Goal: Navigation & Orientation: Find specific page/section

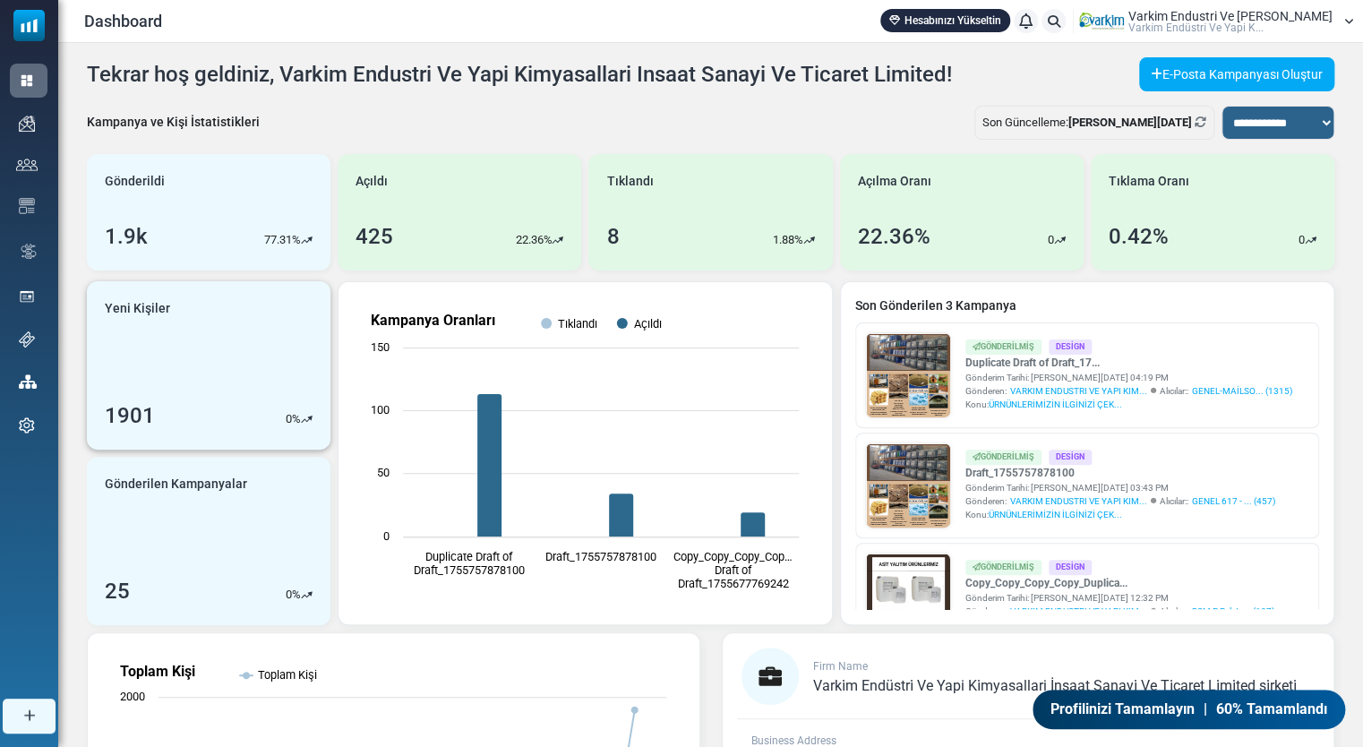
click at [228, 330] on link "Yeni Kişiler 1901 0 %" at bounding box center [209, 365] width 244 height 168
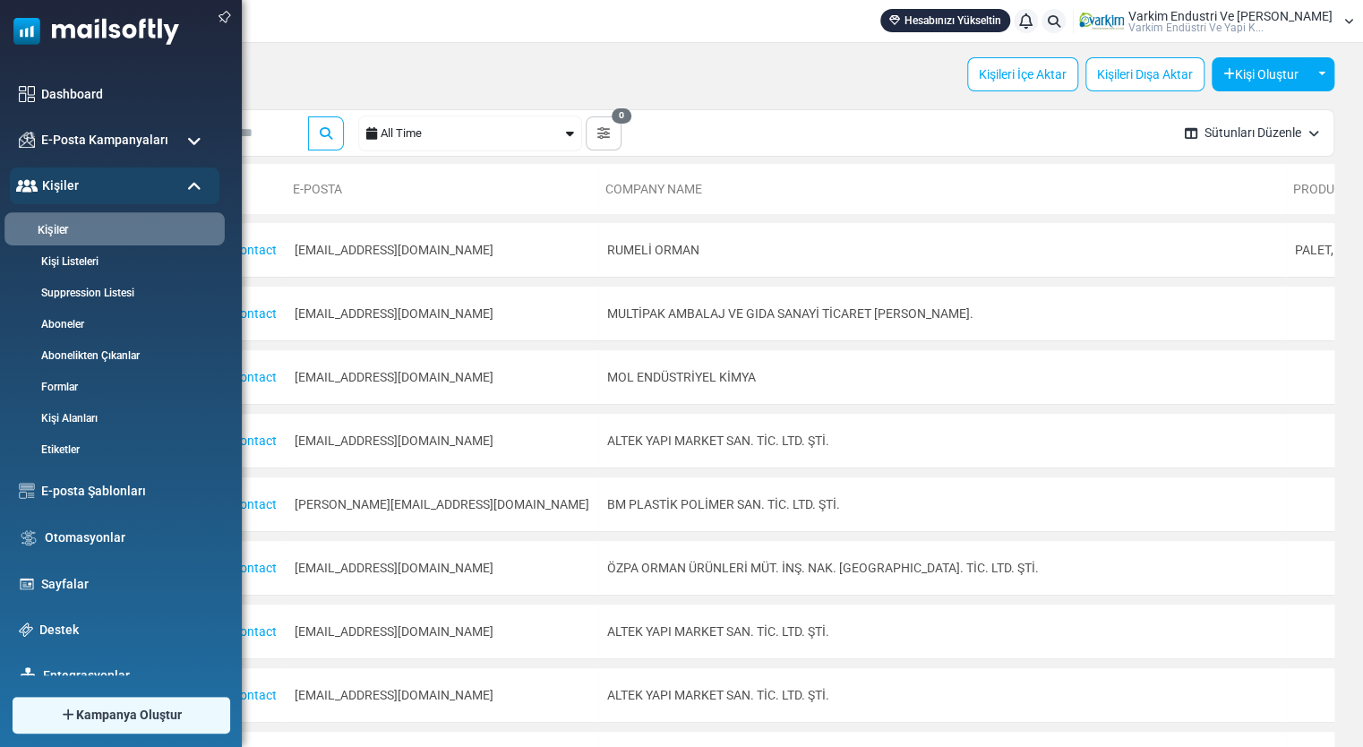
click at [93, 238] on li "Kişiler" at bounding box center [114, 228] width 220 height 33
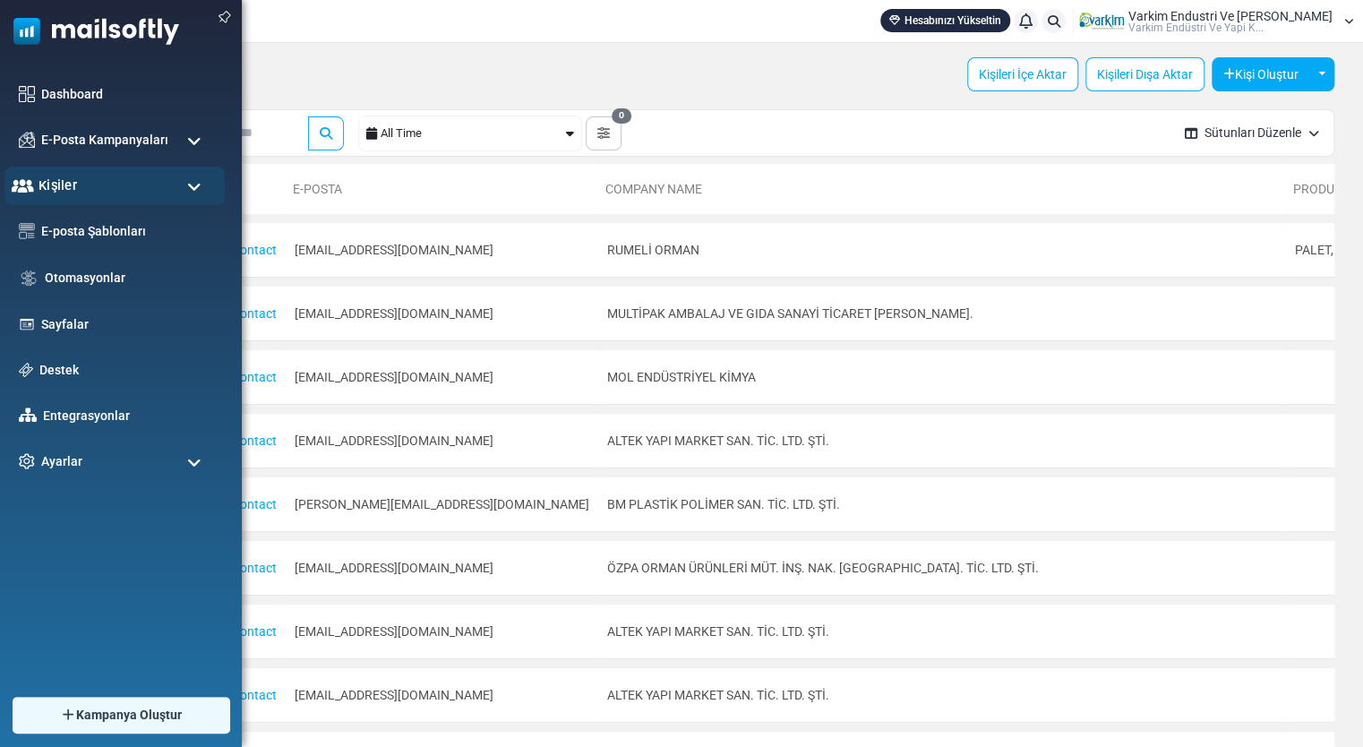
click at [127, 192] on div "Kişiler" at bounding box center [114, 186] width 220 height 39
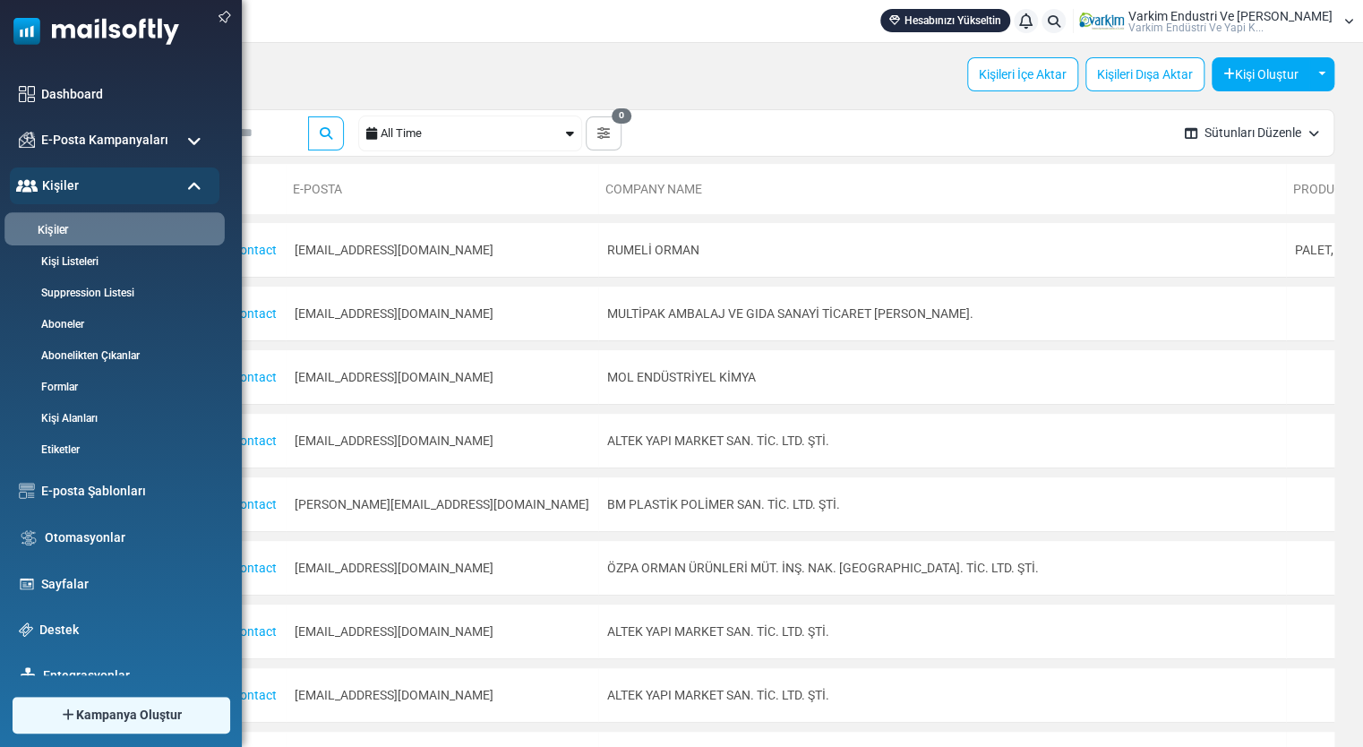
click at [122, 232] on link "Kişiler" at bounding box center [111, 230] width 215 height 17
click at [183, 188] on div "Kişiler" at bounding box center [114, 186] width 220 height 39
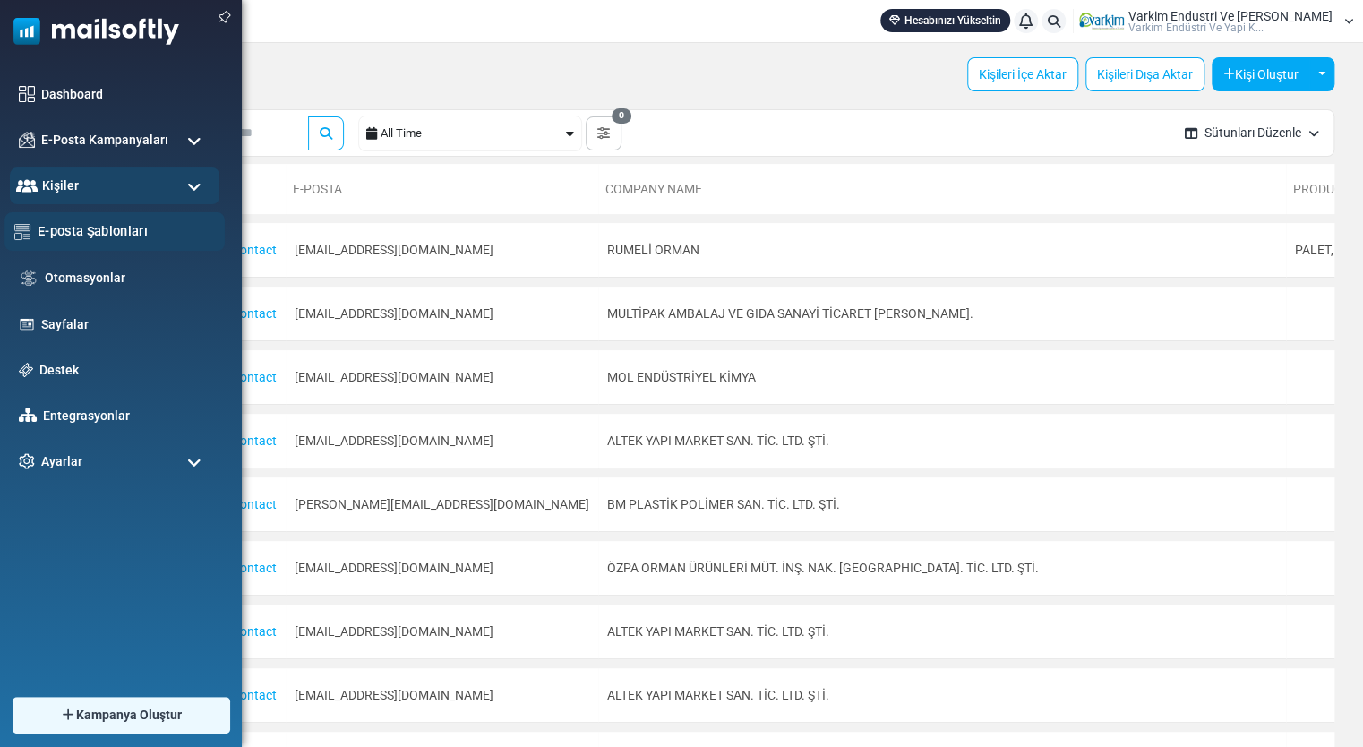
click at [160, 238] on link "E-posta Şablonları" at bounding box center [126, 231] width 177 height 20
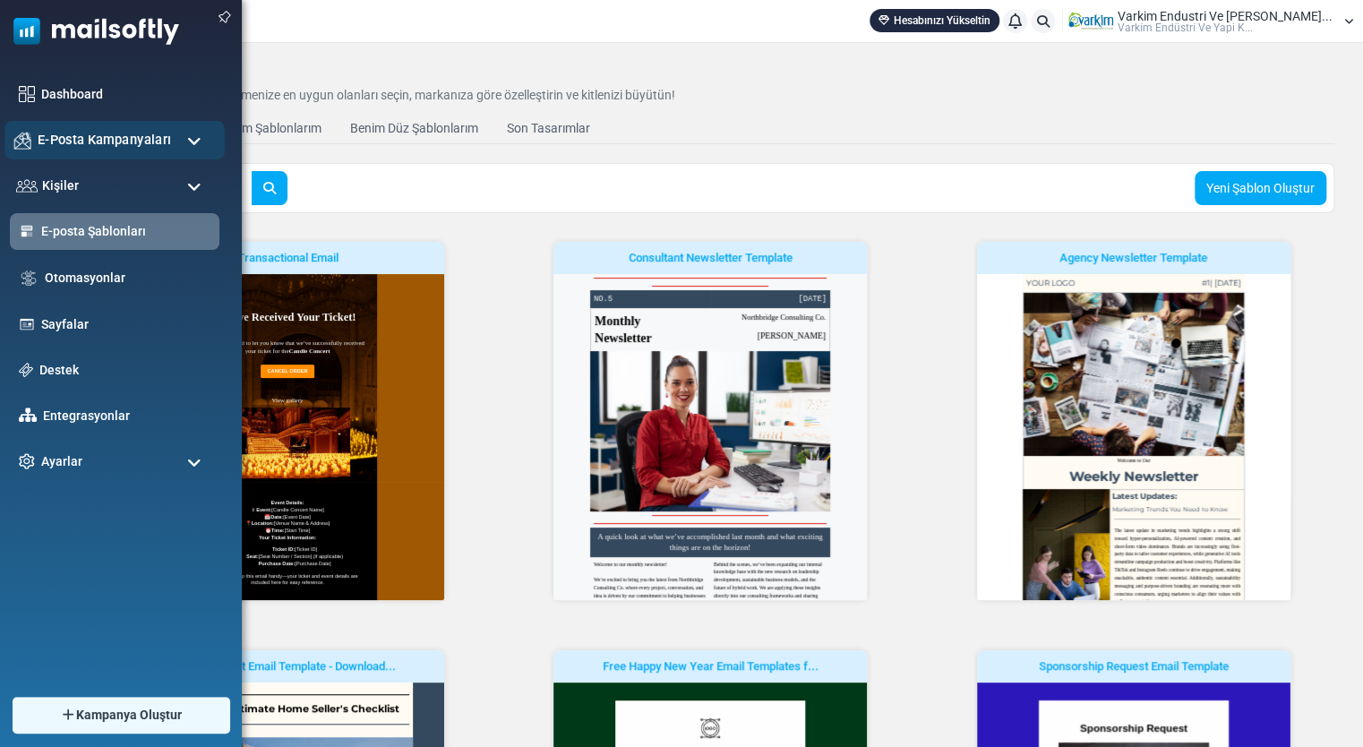
click at [47, 151] on div "E-Posta Kampanyaları" at bounding box center [114, 140] width 220 height 39
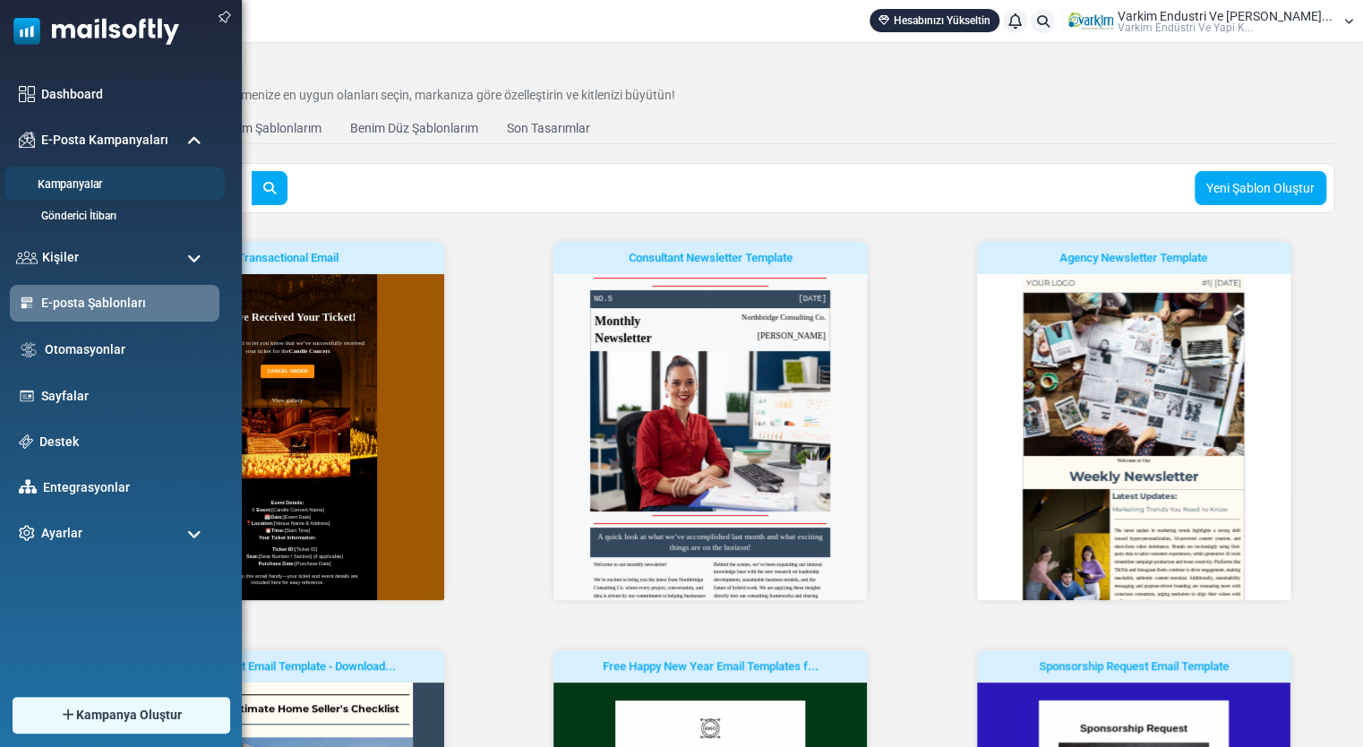
click at [69, 184] on link "Kampanyalar" at bounding box center [111, 184] width 215 height 17
